Goal: Find specific page/section: Find specific page/section

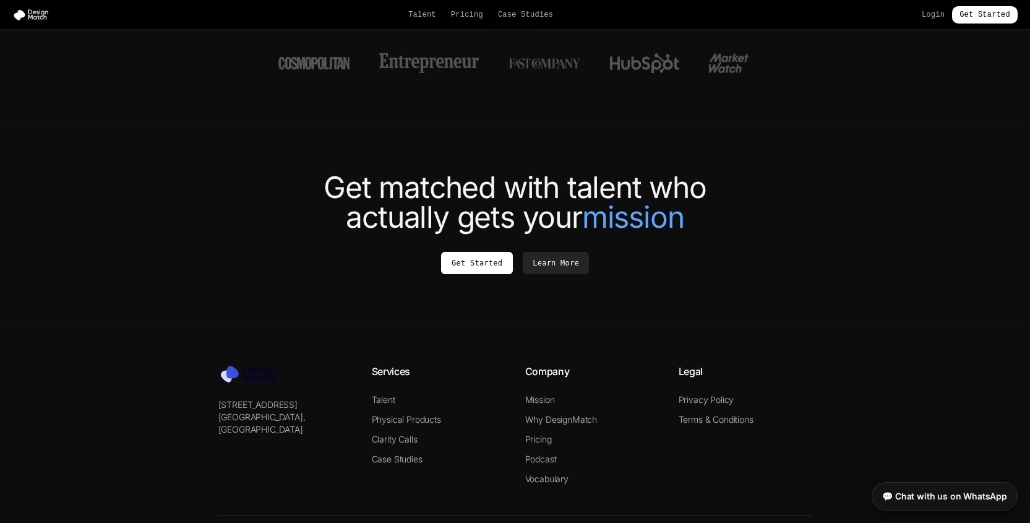
scroll to position [4645, 0]
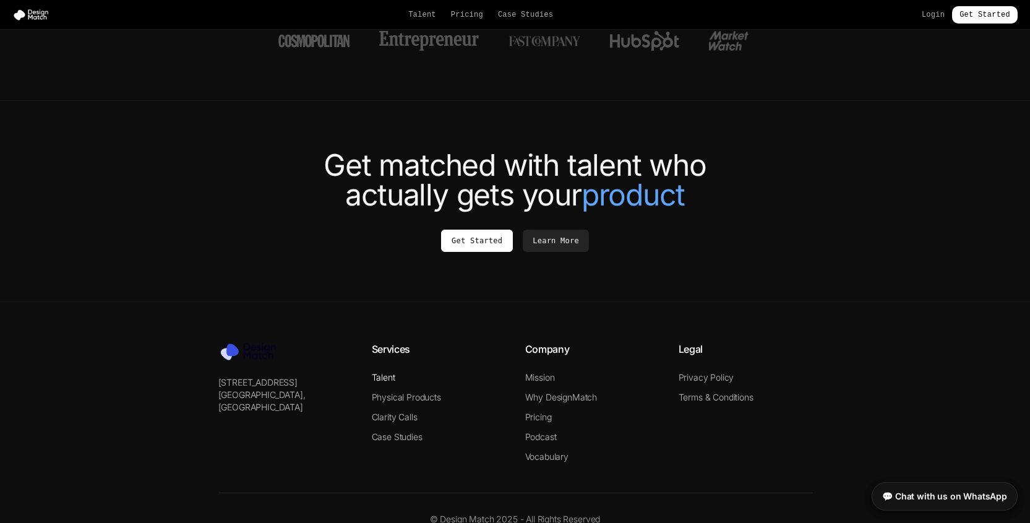
click at [379, 372] on link "Talent" at bounding box center [384, 377] width 24 height 11
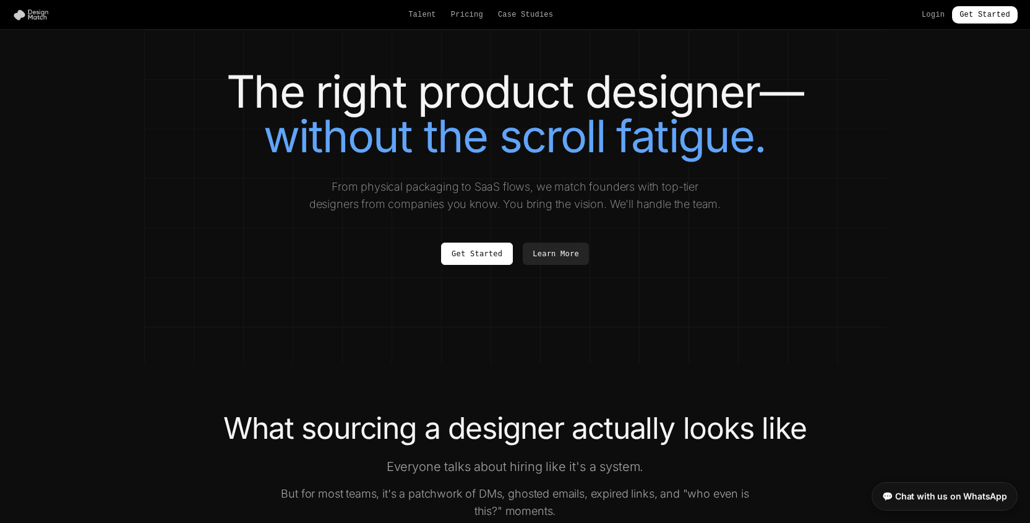
click at [26, 14] on img at bounding box center [33, 15] width 42 height 12
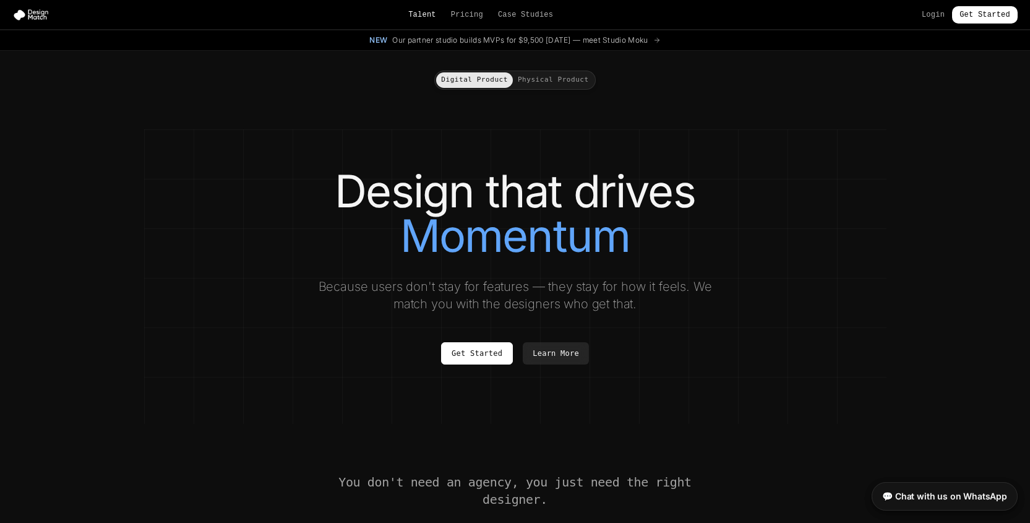
click at [427, 15] on link "Talent" at bounding box center [422, 15] width 28 height 10
